Goal: Task Accomplishment & Management: Use online tool/utility

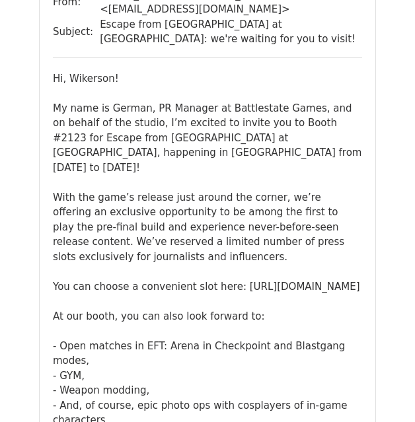
scroll to position [1872, 0]
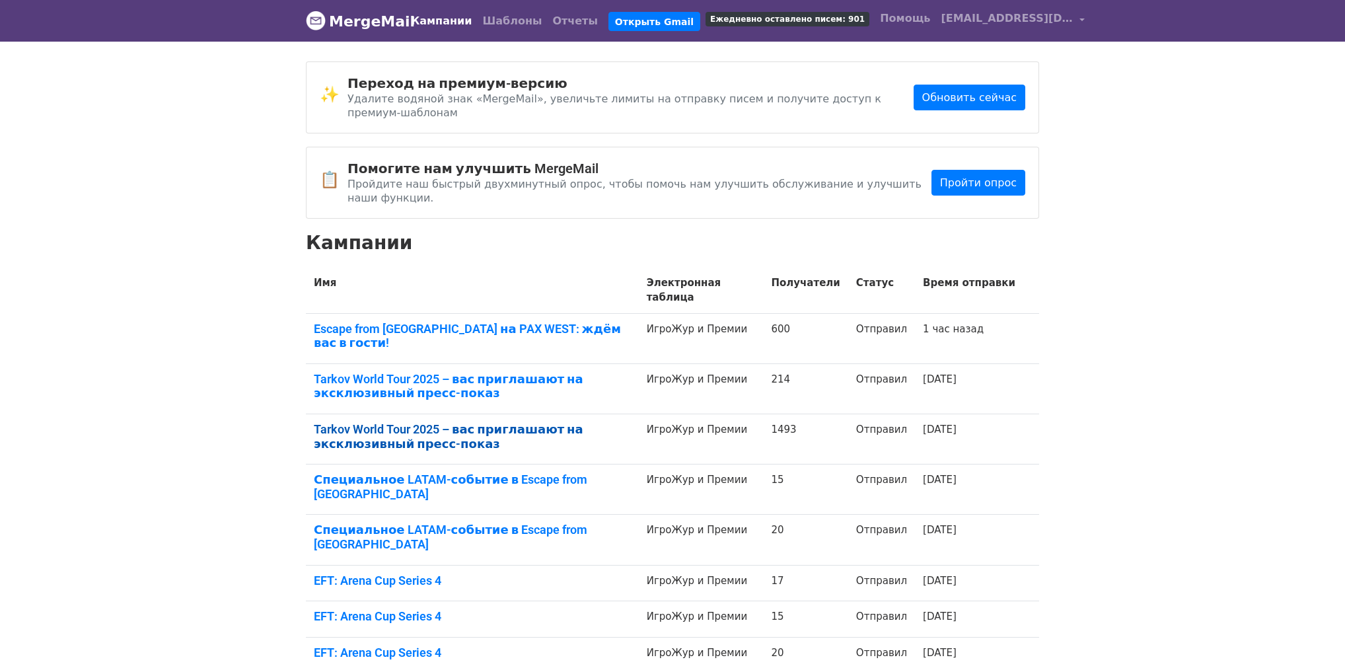
click at [549, 422] on font "Tarkov World Tour 2025 – вас приглашают на эксклюзивный пресс-показ" at bounding box center [448, 436] width 269 height 28
click at [525, 372] on font "Tarkov World Tour 2025 – вас приглашают на эксклюзивный пресс-показ" at bounding box center [448, 386] width 269 height 28
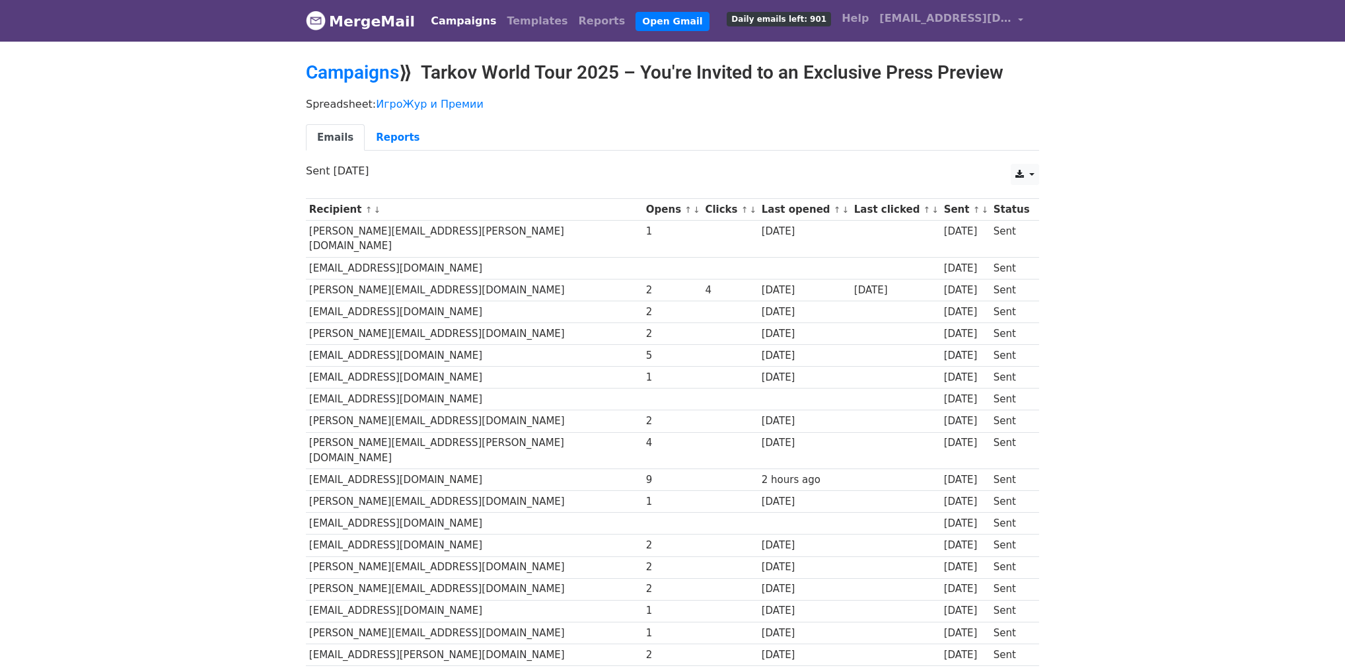
click at [693, 209] on link "↓" at bounding box center [696, 210] width 7 height 10
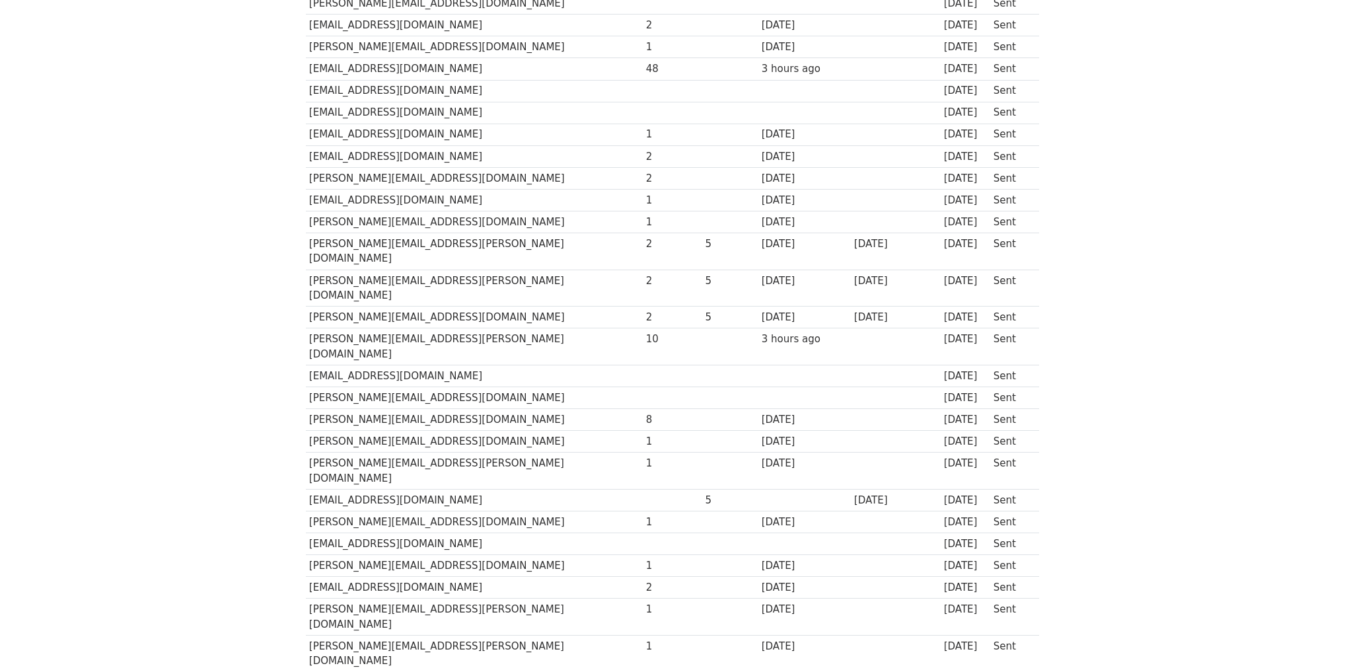
scroll to position [2523, 0]
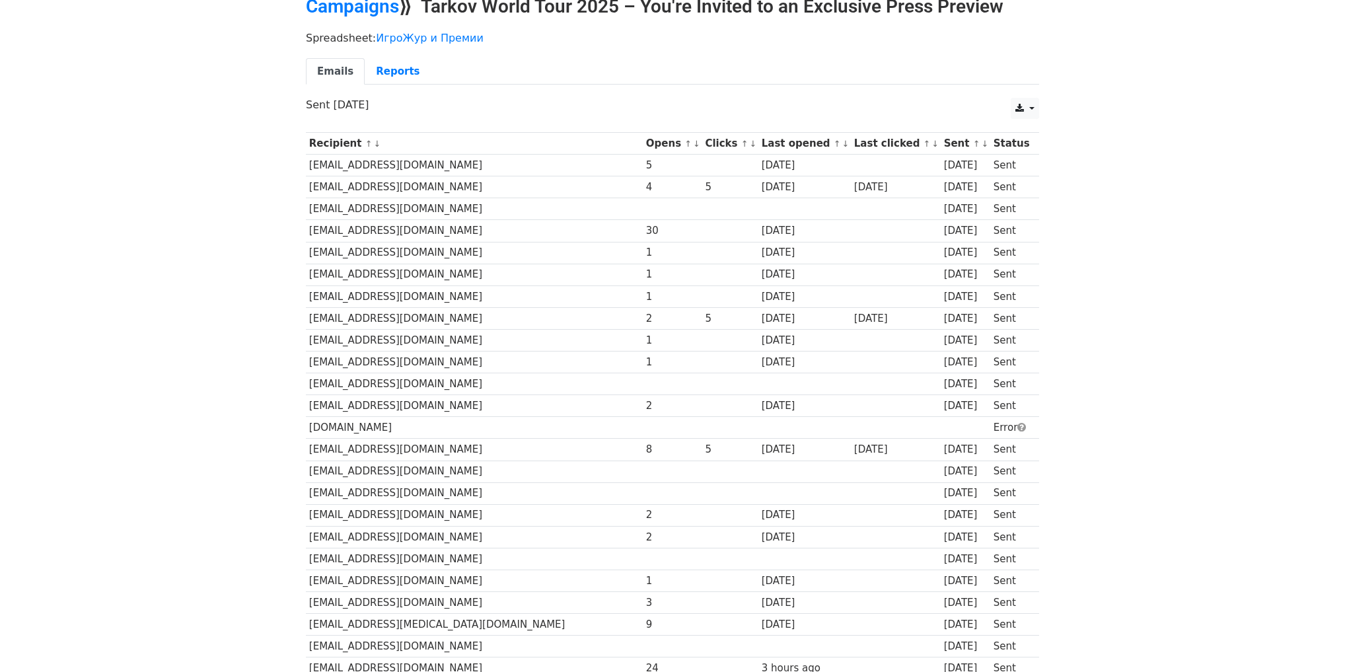
scroll to position [0, 0]
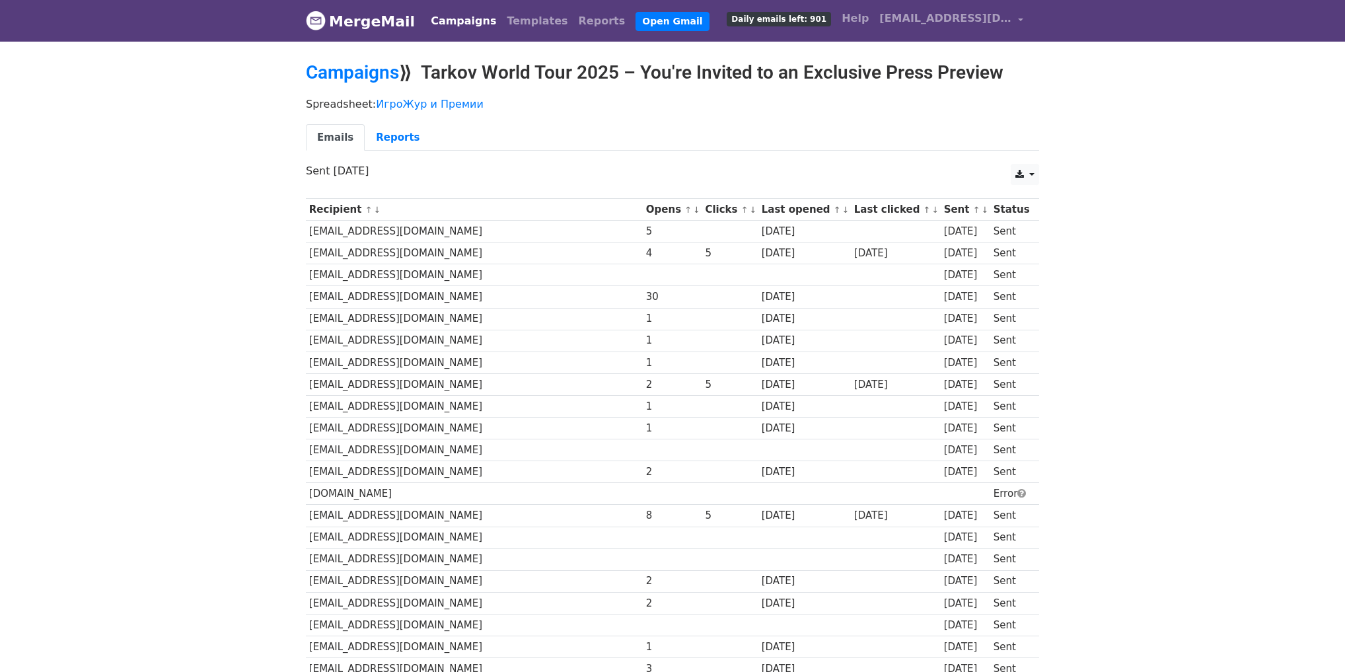
click at [684, 209] on link "↑" at bounding box center [687, 210] width 7 height 10
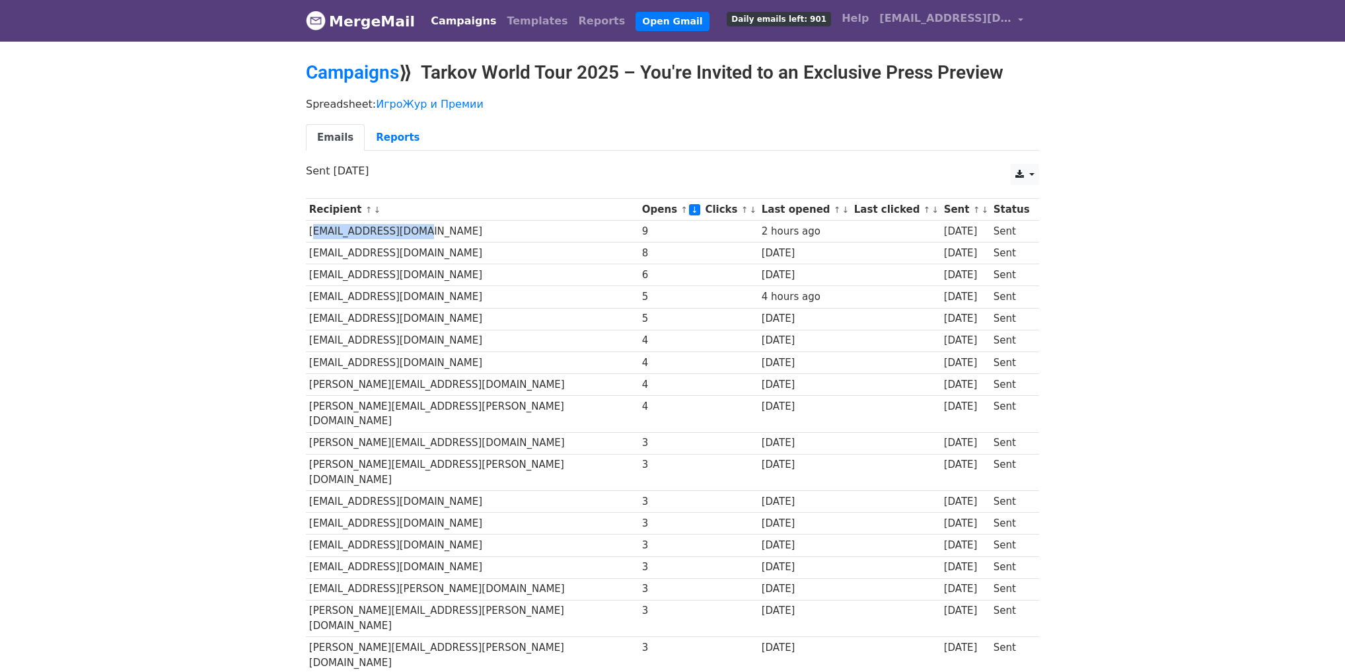
drag, startPoint x: 412, startPoint y: 230, endPoint x: 308, endPoint y: 228, distance: 103.7
click at [308, 228] on td "[EMAIL_ADDRESS][DOMAIN_NAME]" at bounding box center [472, 232] width 333 height 22
click at [411, 216] on th "Recipient ↑ ↓" at bounding box center [472, 210] width 333 height 22
drag, startPoint x: 404, startPoint y: 227, endPoint x: 309, endPoint y: 232, distance: 95.2
click at [309, 232] on td "[EMAIL_ADDRESS][DOMAIN_NAME]" at bounding box center [472, 232] width 333 height 22
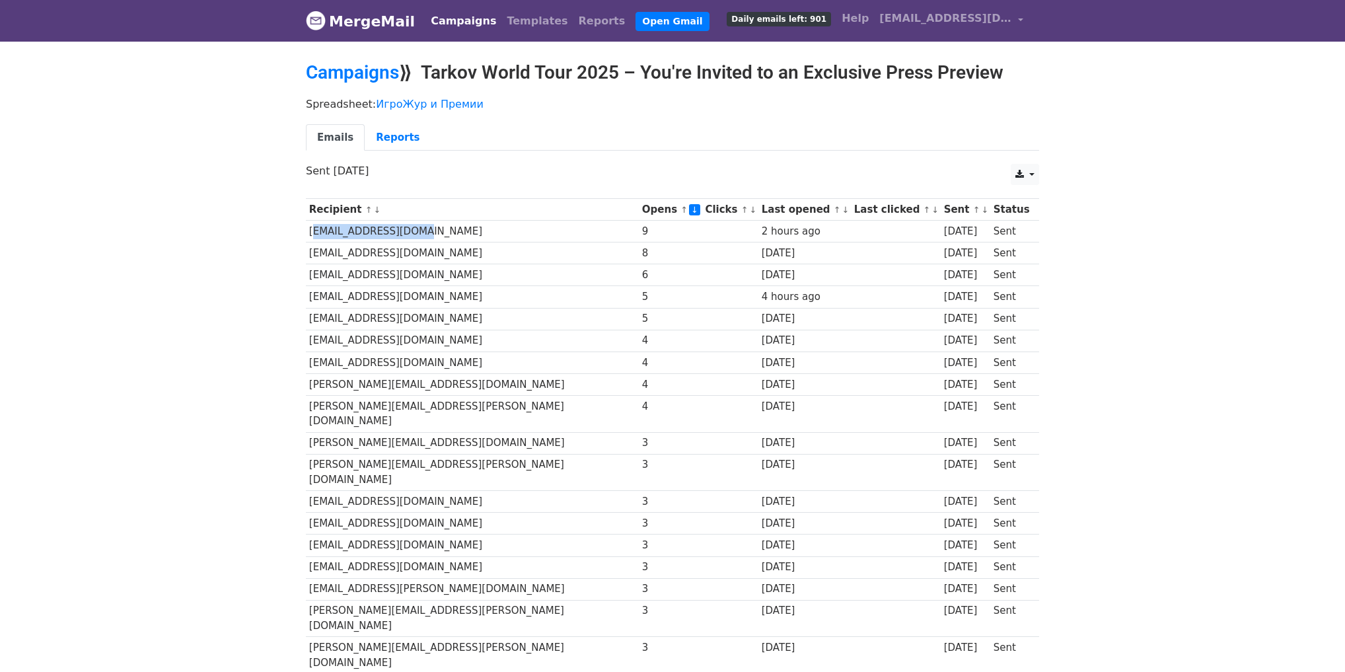
copy td "[EMAIL_ADDRESS][DOMAIN_NAME]"
click at [378, 232] on td "[EMAIL_ADDRESS][DOMAIN_NAME]" at bounding box center [472, 232] width 333 height 22
drag, startPoint x: 405, startPoint y: 230, endPoint x: 308, endPoint y: 232, distance: 97.8
click at [308, 232] on td "[EMAIL_ADDRESS][DOMAIN_NAME]" at bounding box center [472, 232] width 333 height 22
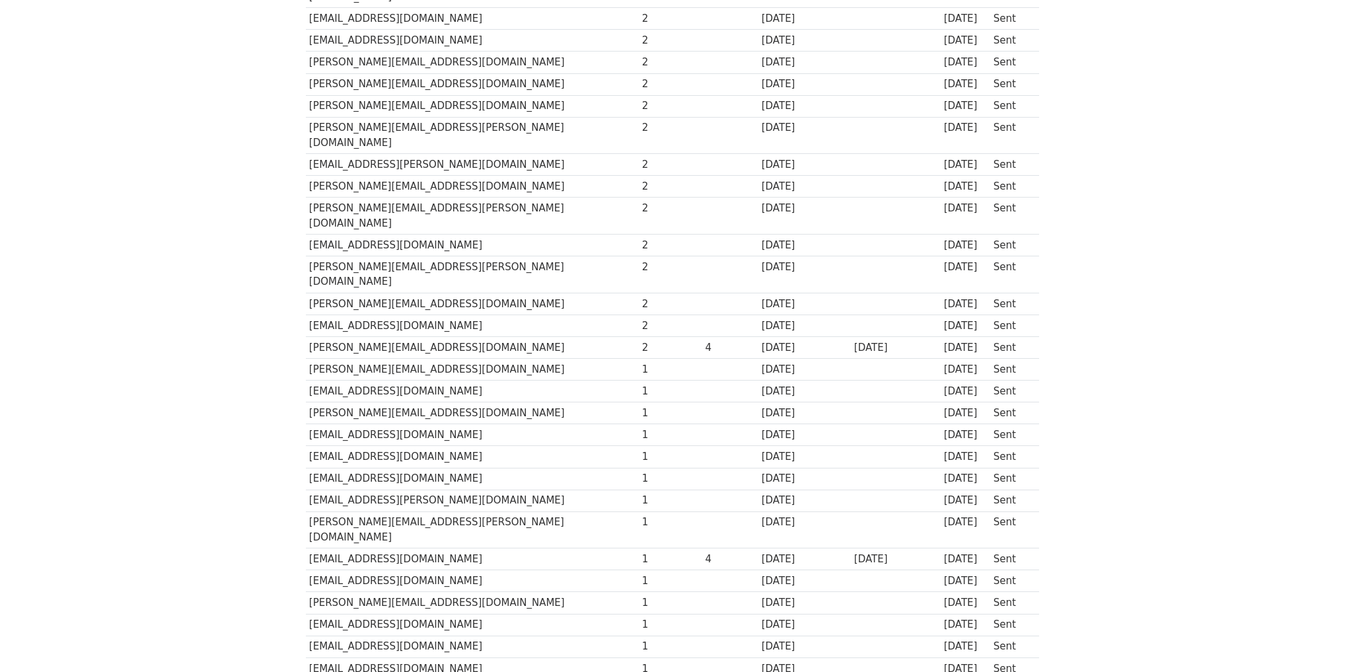
scroll to position [1110, 0]
